Goal: Task Accomplishment & Management: Complete application form

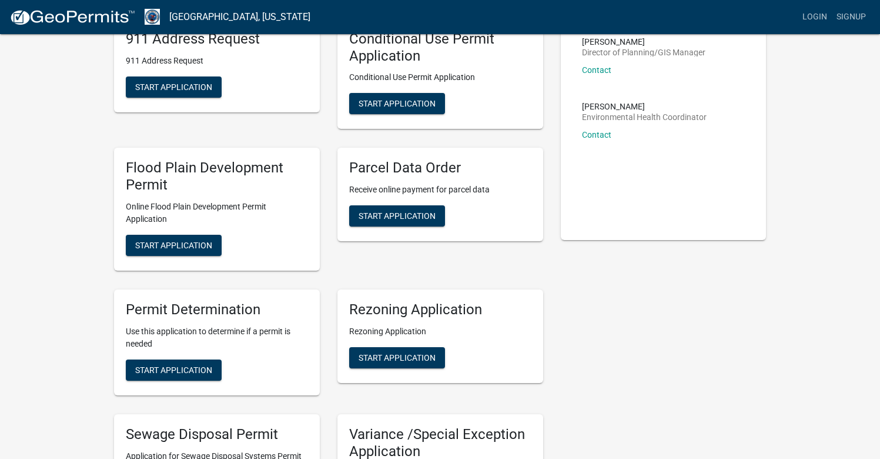
scroll to position [48, 0]
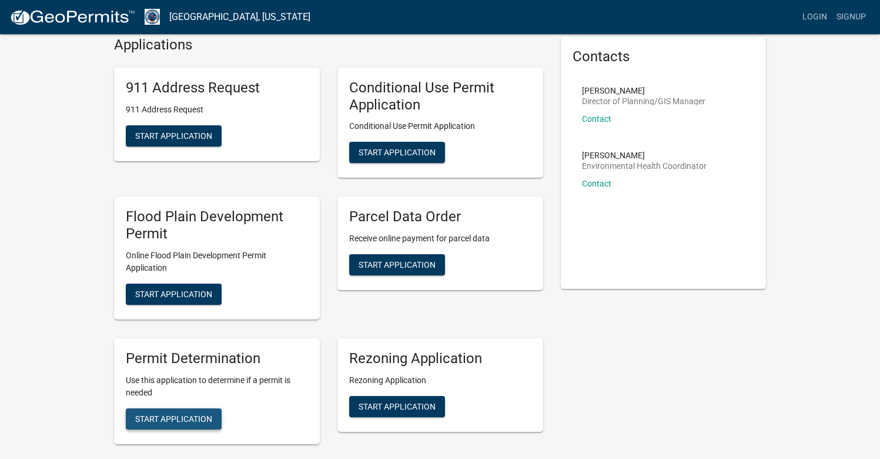
click at [169, 416] on span "Start Application" at bounding box center [173, 417] width 77 height 9
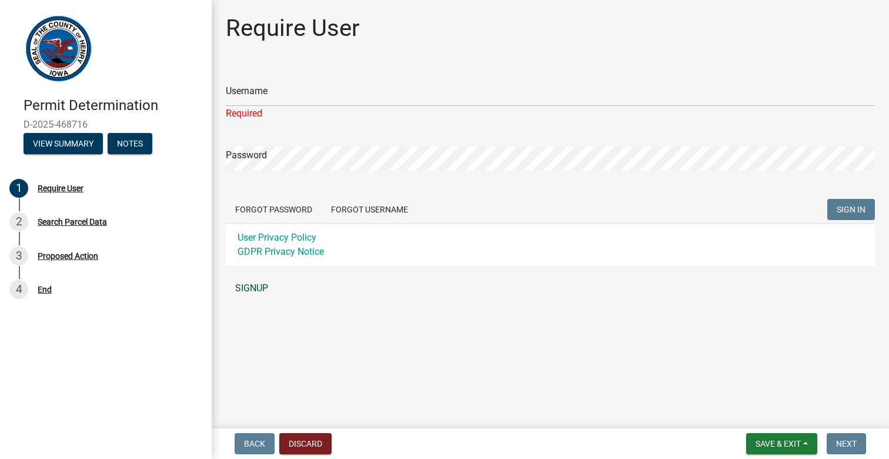
click at [250, 270] on div "Username Required Password Forgot Password Forgot Username SIGN IN User Privacy…" at bounding box center [550, 183] width 649 height 234
click at [247, 283] on link "SIGNUP" at bounding box center [550, 288] width 649 height 24
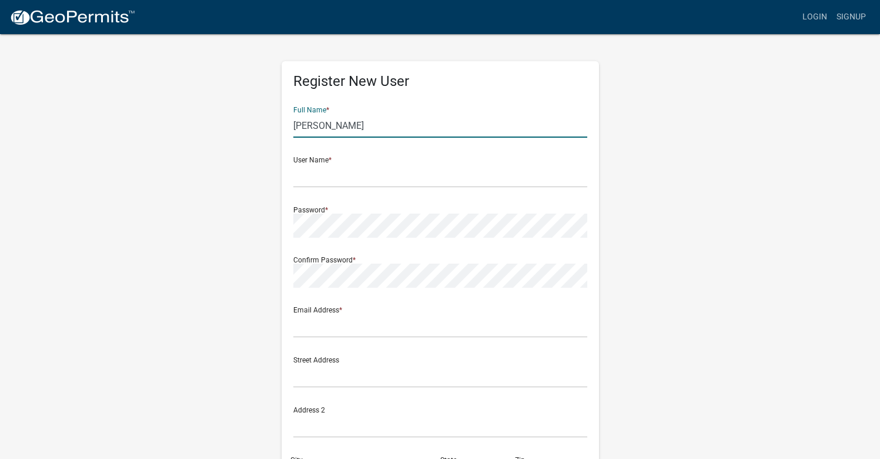
type input "[PERSON_NAME]"
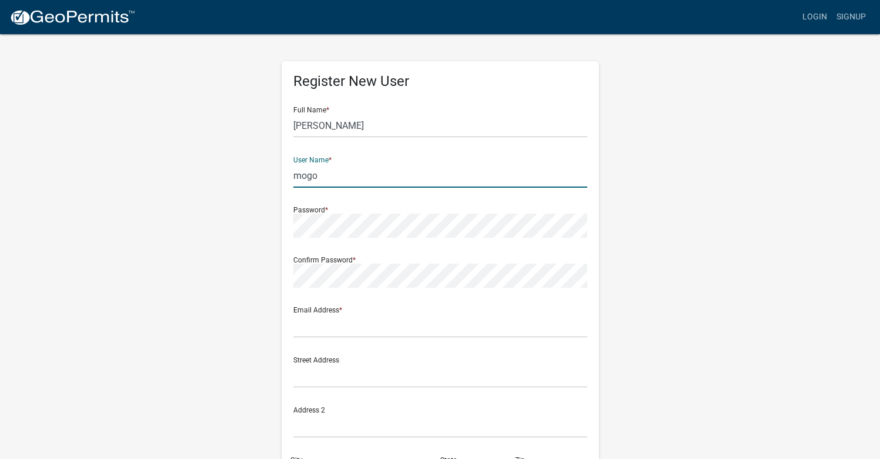
type input "mogo"
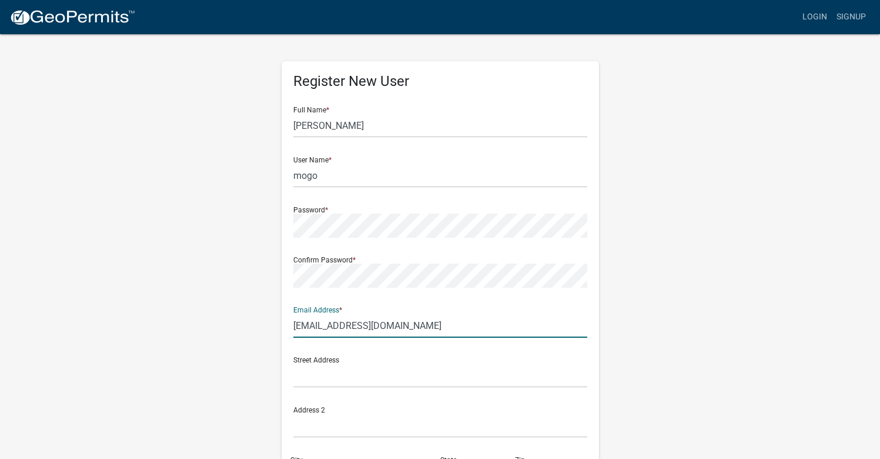
type input "[EMAIL_ADDRESS][DOMAIN_NAME]"
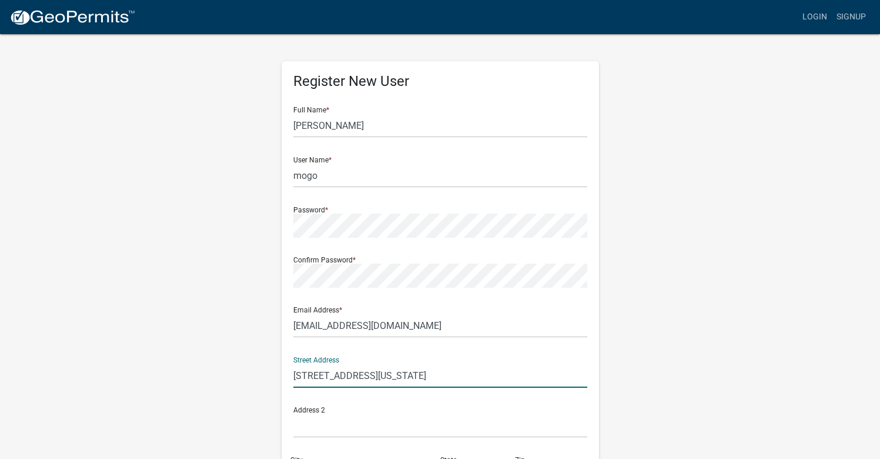
type input "[STREET_ADDRESS][US_STATE]"
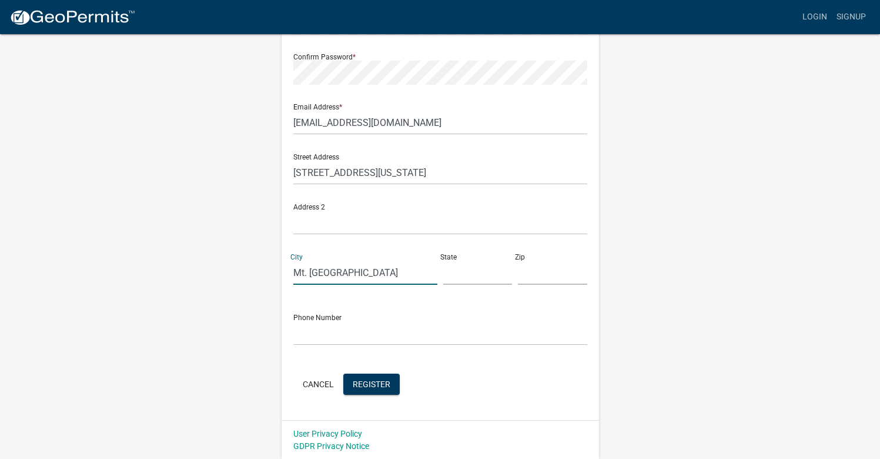
type input "Mt. [GEOGRAPHIC_DATA]"
type input "IA"
type input "52641"
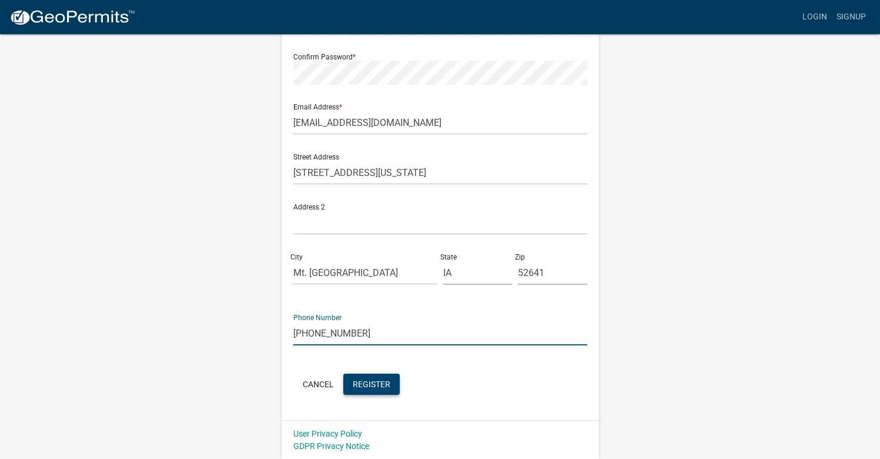
type input "[PHONE_NUMBER]"
click at [361, 380] on span "Register" at bounding box center [372, 383] width 38 height 9
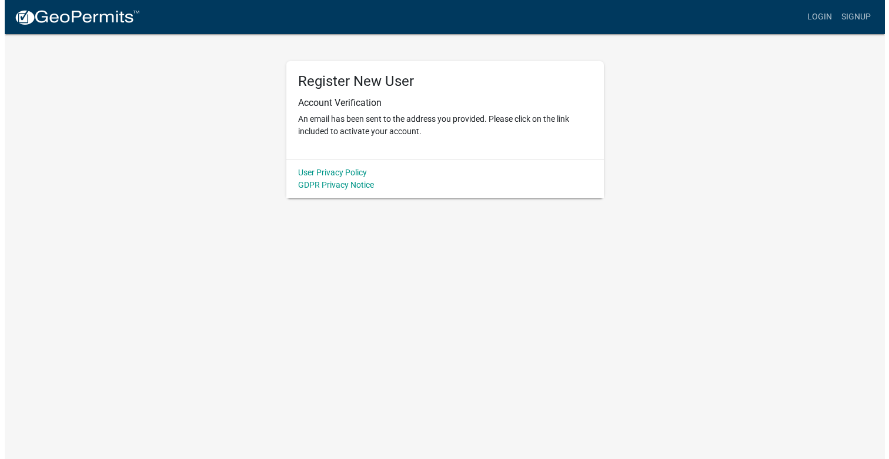
scroll to position [0, 0]
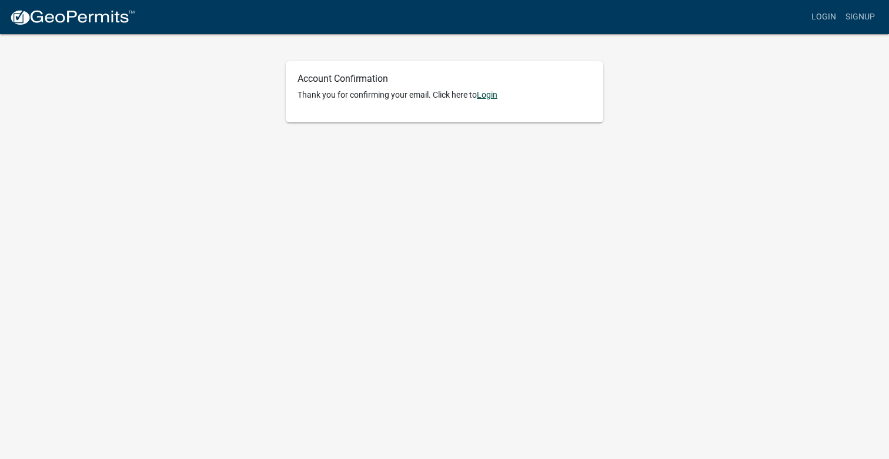
click at [495, 95] on link "Login" at bounding box center [487, 94] width 21 height 9
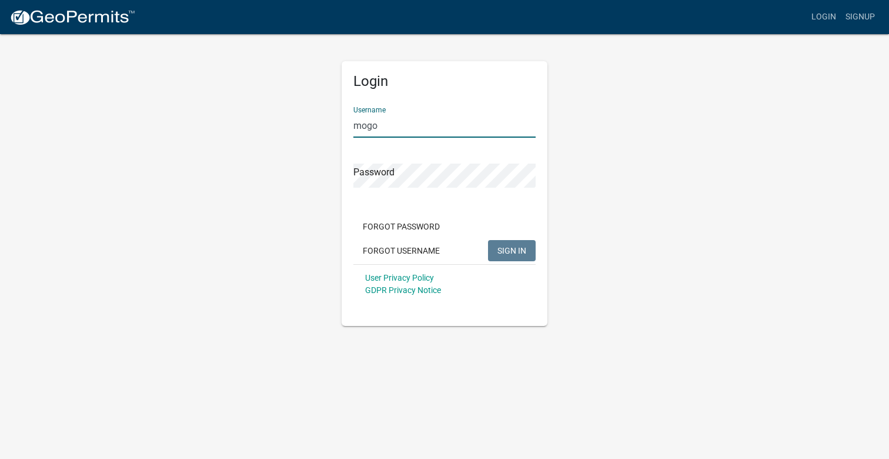
type input "mogo"
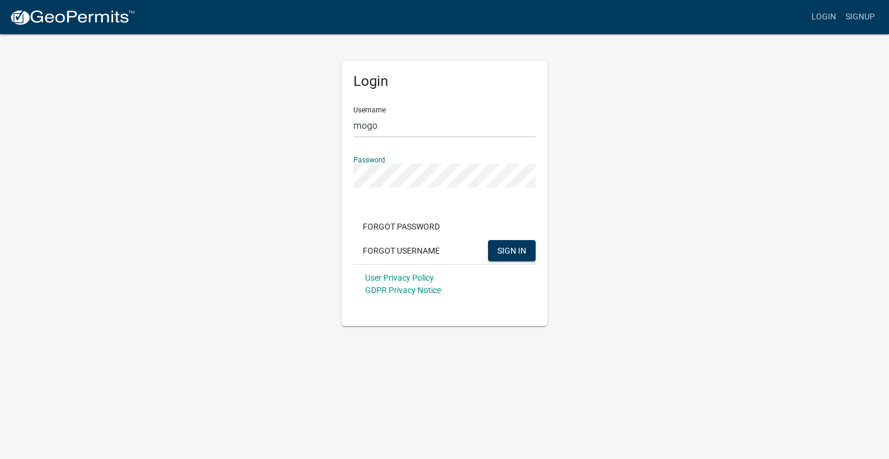
click at [512, 250] on button "SIGN IN" at bounding box center [512, 250] width 48 height 21
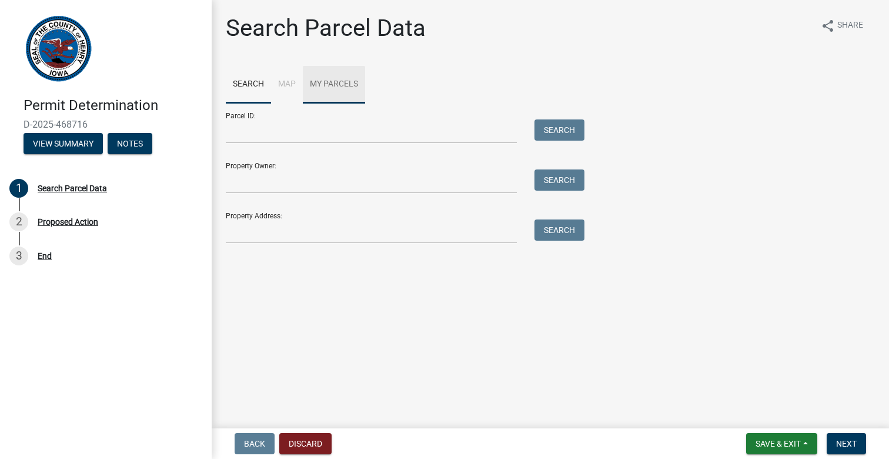
click at [333, 88] on link "My Parcels" at bounding box center [334, 85] width 62 height 38
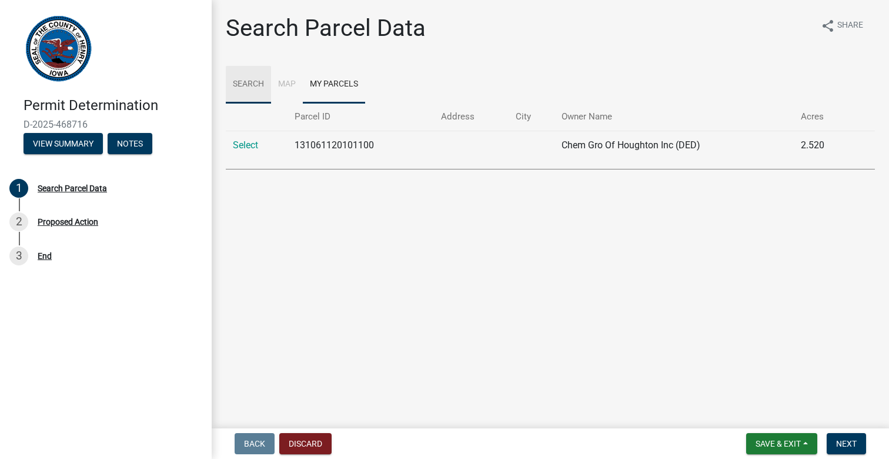
click at [247, 82] on link "Search" at bounding box center [248, 85] width 45 height 38
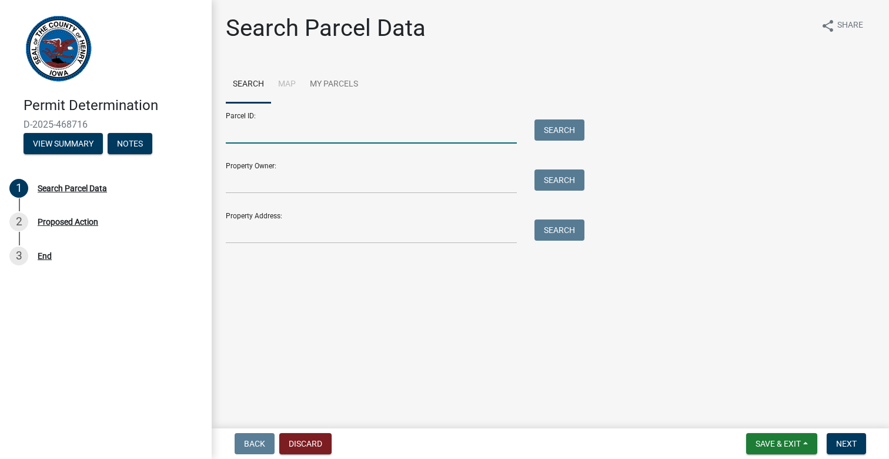
click at [288, 139] on input "Parcel ID:" at bounding box center [371, 131] width 291 height 24
click at [370, 129] on input "Parcel ID:" at bounding box center [371, 131] width 291 height 24
click at [403, 193] on form "Parcel ID: Search Property Owner: Search Property Address: Search" at bounding box center [402, 173] width 353 height 141
click at [302, 241] on input "Property Address:" at bounding box center [371, 231] width 291 height 24
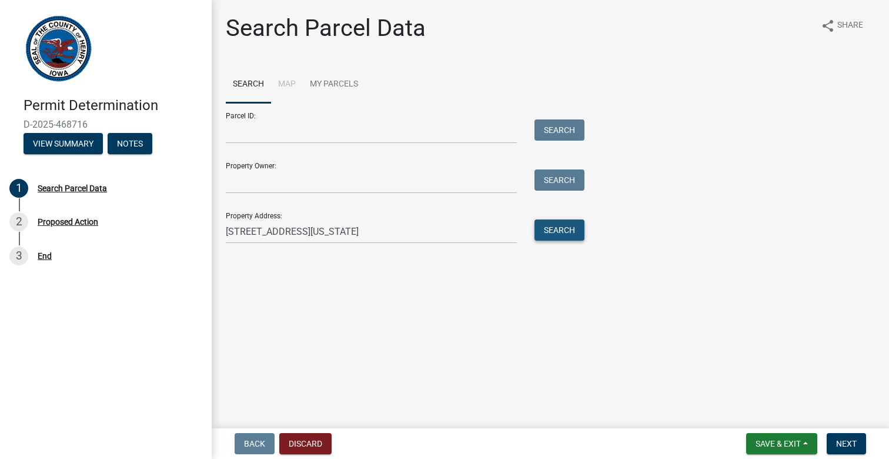
click at [556, 232] on button "Search" at bounding box center [559, 229] width 50 height 21
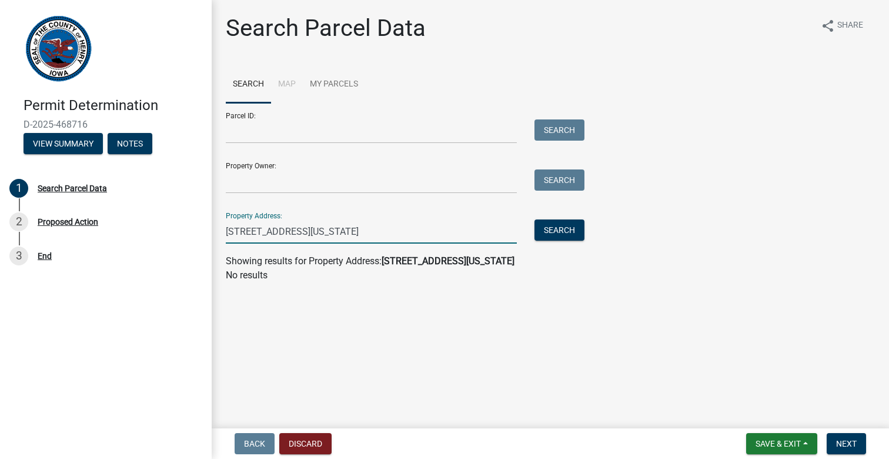
drag, startPoint x: 235, startPoint y: 232, endPoint x: 246, endPoint y: 229, distance: 11.4
click at [246, 229] on input "2536 Iowa Ave." at bounding box center [371, 231] width 291 height 24
type input "[STREET_ADDRESS][US_STATE]"
click at [574, 229] on button "Search" at bounding box center [559, 229] width 50 height 21
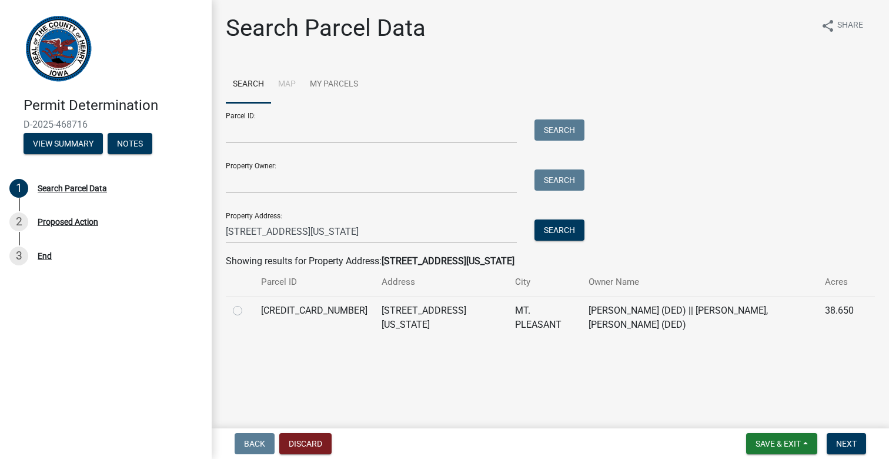
click at [247, 303] on label at bounding box center [247, 303] width 0 height 0
click at [247, 310] on input "radio" at bounding box center [251, 307] width 8 height 8
radio input "true"
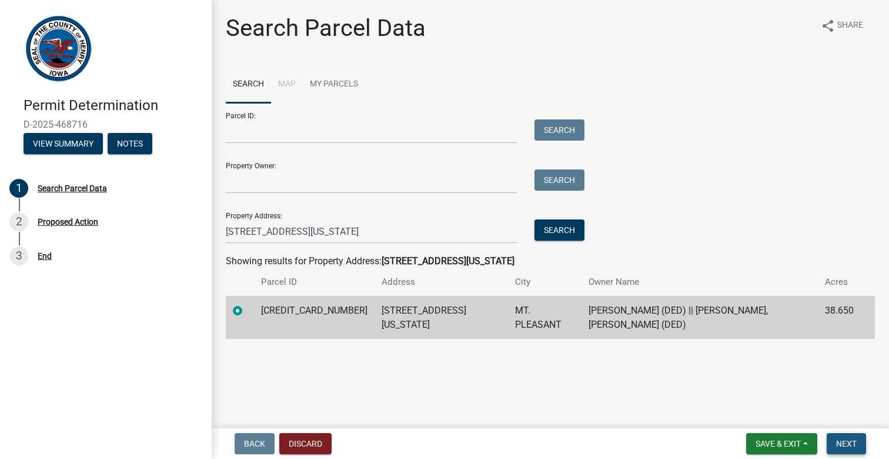
click at [842, 445] on span "Next" at bounding box center [846, 443] width 21 height 9
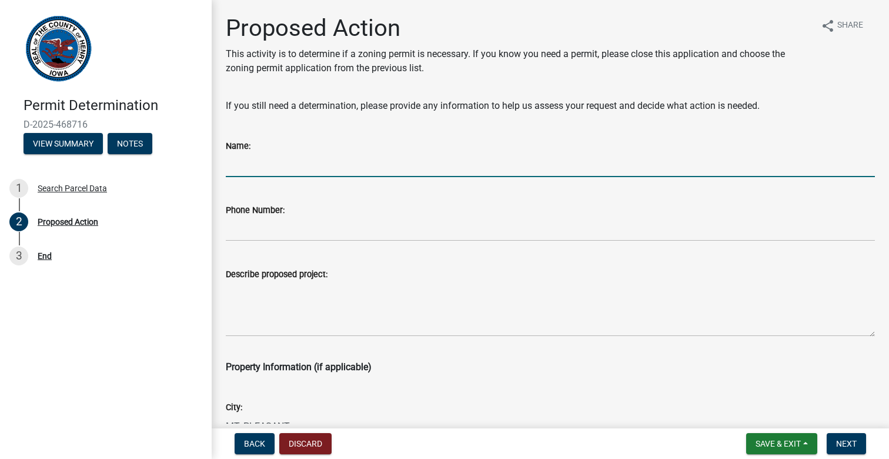
click at [257, 162] on input "Name:" at bounding box center [550, 165] width 649 height 24
type input "[PERSON_NAME]"
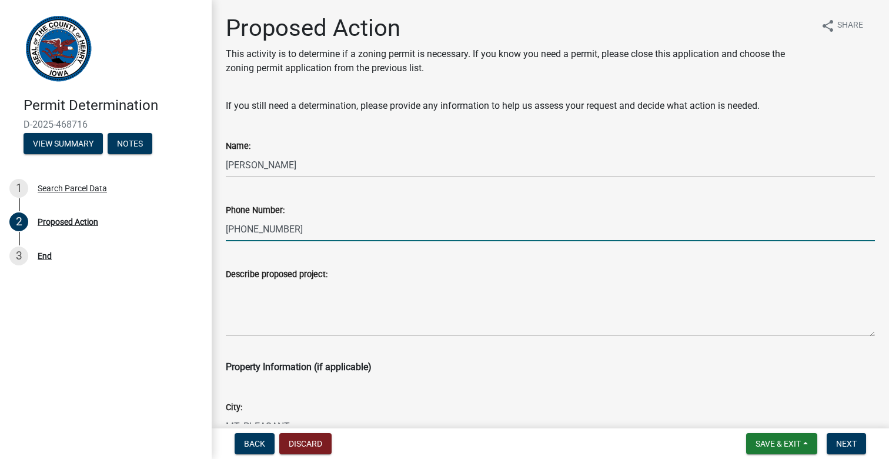
type input "[PHONE_NUMBER]"
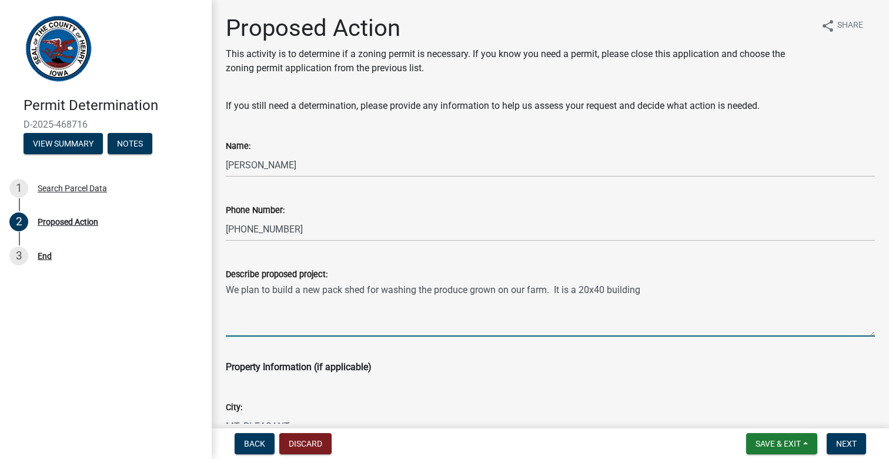
click at [663, 288] on textarea "We plan to build a new pack shed for washing the produce grown on our farm. It …" at bounding box center [550, 308] width 649 height 55
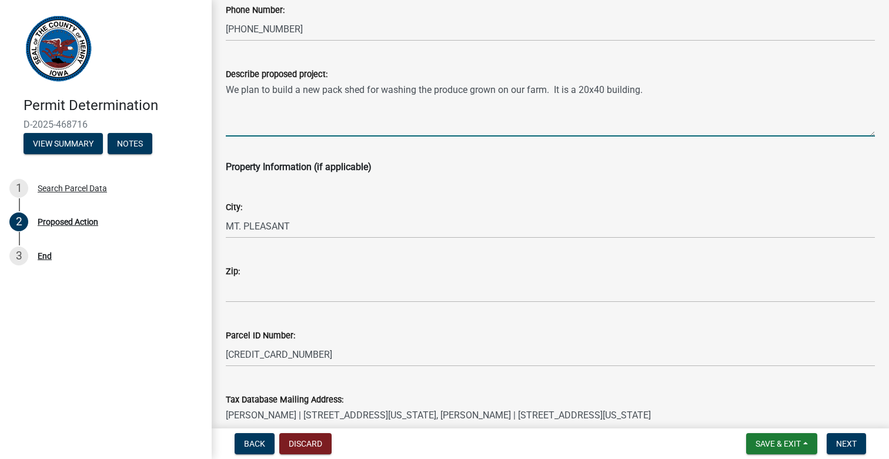
scroll to position [287, 0]
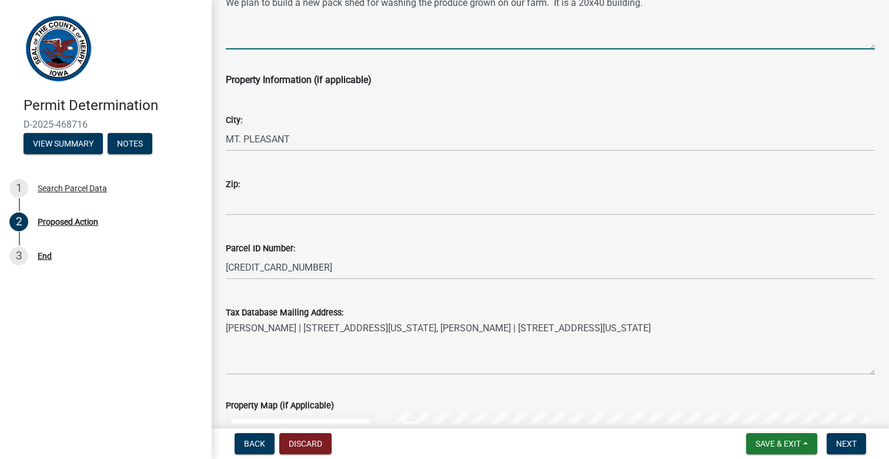
type textarea "We plan to build a new pack shed for washing the produce grown on our farm. It …"
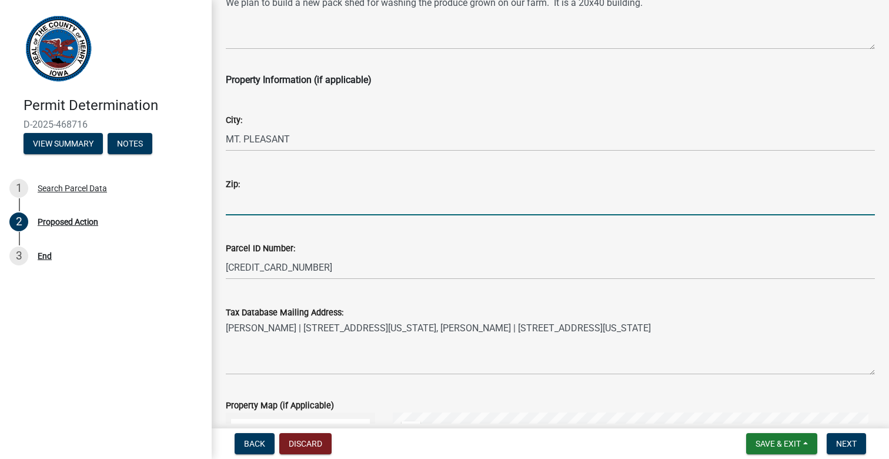
click at [280, 208] on input "Zip:" at bounding box center [550, 203] width 649 height 24
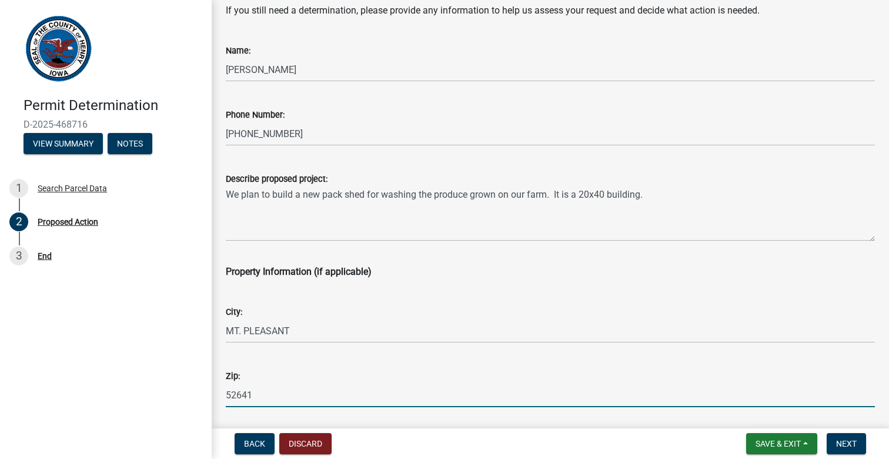
scroll to position [0, 0]
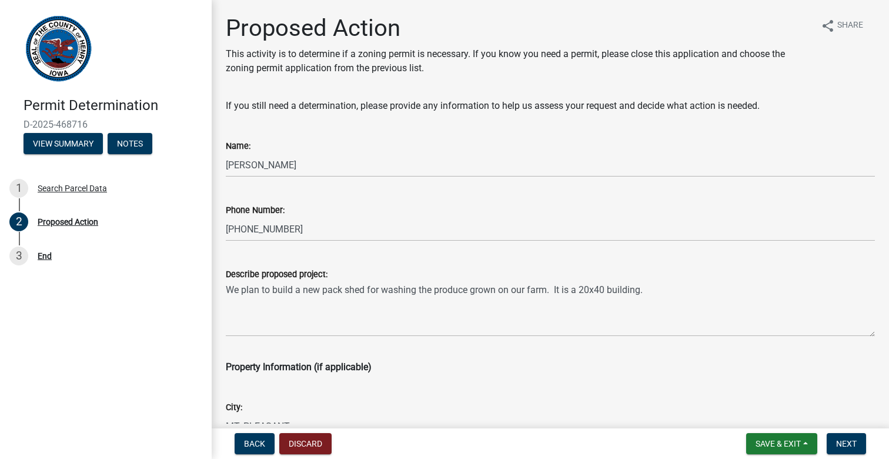
type input "52641"
click at [653, 270] on div "Describe proposed project:" at bounding box center [550, 274] width 649 height 14
click at [670, 283] on textarea "We plan to build a new pack shed for washing the produce grown on our farm. It …" at bounding box center [550, 308] width 649 height 55
click at [652, 285] on textarea "We plan to build a new pack shed for washing the produce grown on our farm. It …" at bounding box center [550, 308] width 649 height 55
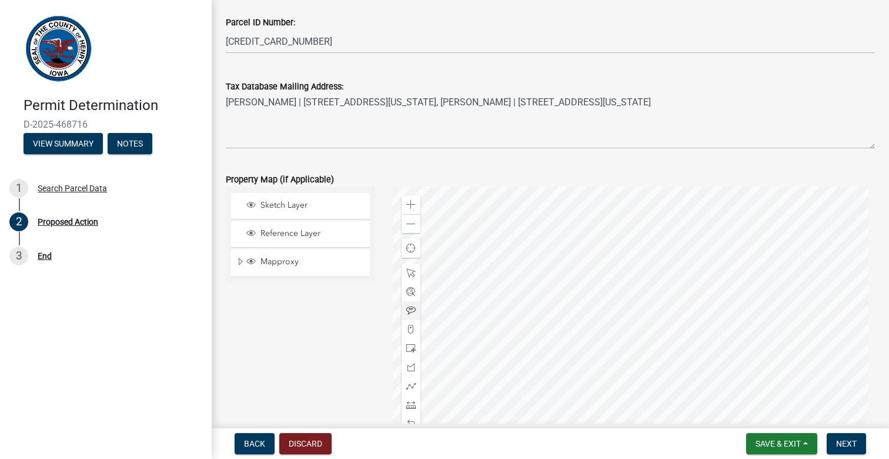
scroll to position [595, 0]
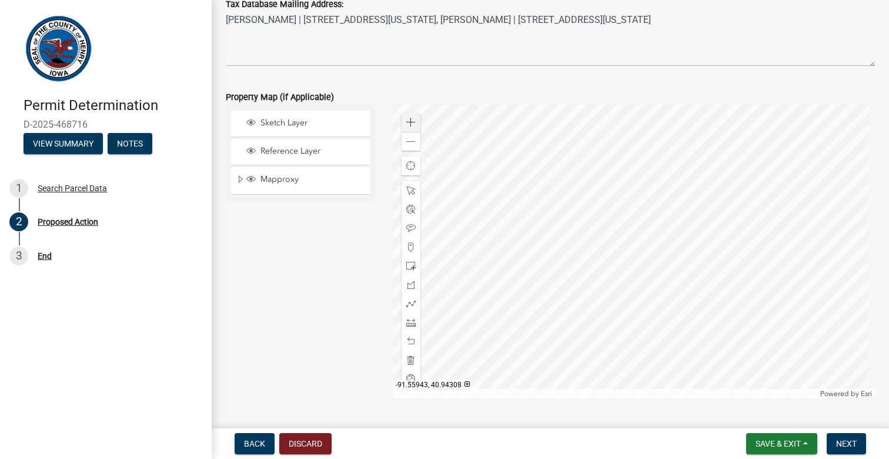
type textarea "We plan to build a new pack shed for washing the produce grown on our farm. It …"
click at [413, 126] on span at bounding box center [410, 122] width 9 height 9
click at [411, 122] on span at bounding box center [410, 122] width 9 height 9
click at [408, 123] on span at bounding box center [410, 122] width 9 height 9
click at [412, 125] on span at bounding box center [410, 122] width 9 height 9
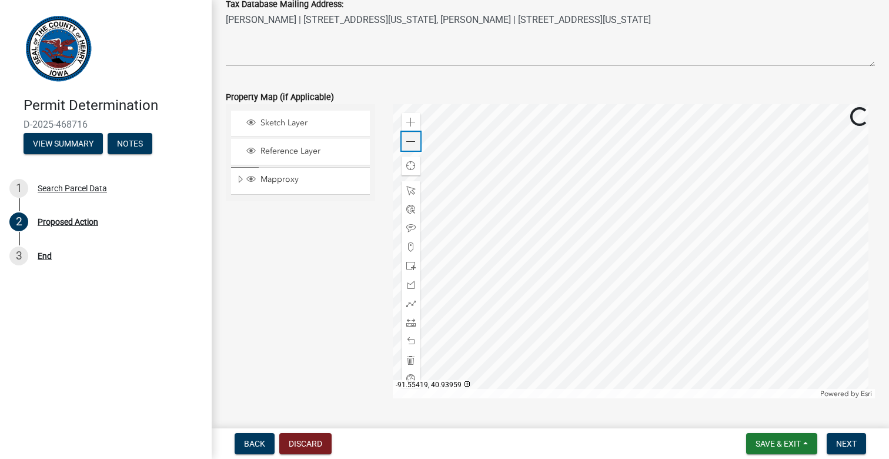
click at [409, 143] on span at bounding box center [410, 141] width 9 height 9
click at [411, 263] on span at bounding box center [410, 265] width 9 height 9
click at [850, 444] on span "Next" at bounding box center [846, 443] width 21 height 9
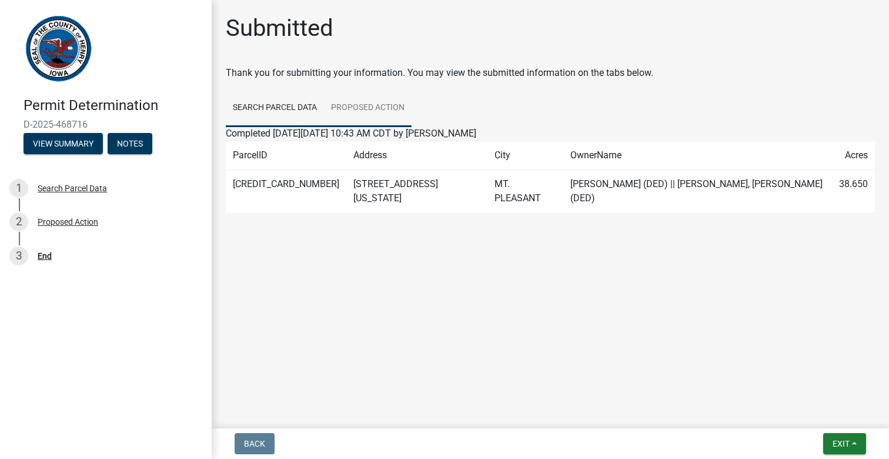
click at [364, 104] on link "Proposed Action" at bounding box center [368, 108] width 88 height 38
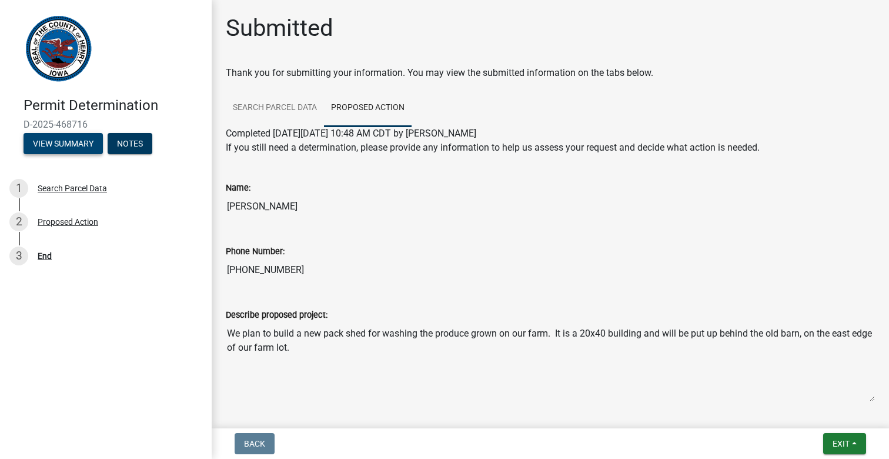
click at [87, 147] on button "View Summary" at bounding box center [63, 143] width 79 height 21
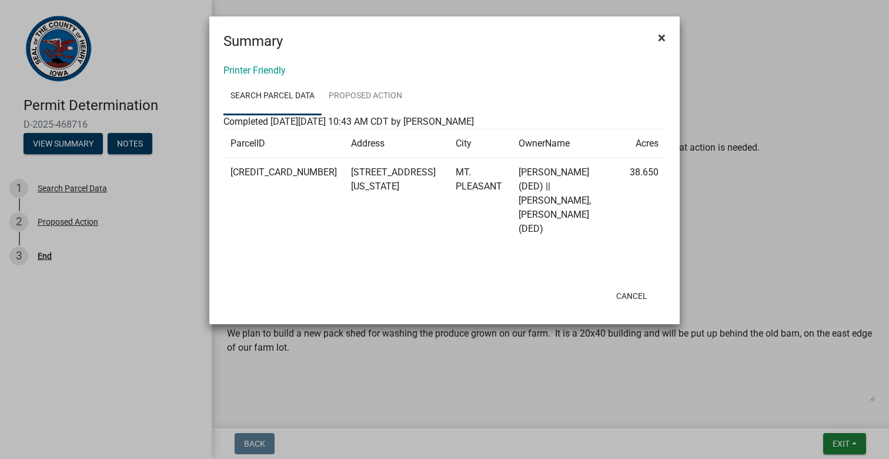
click at [666, 38] on button "×" at bounding box center [662, 37] width 26 height 33
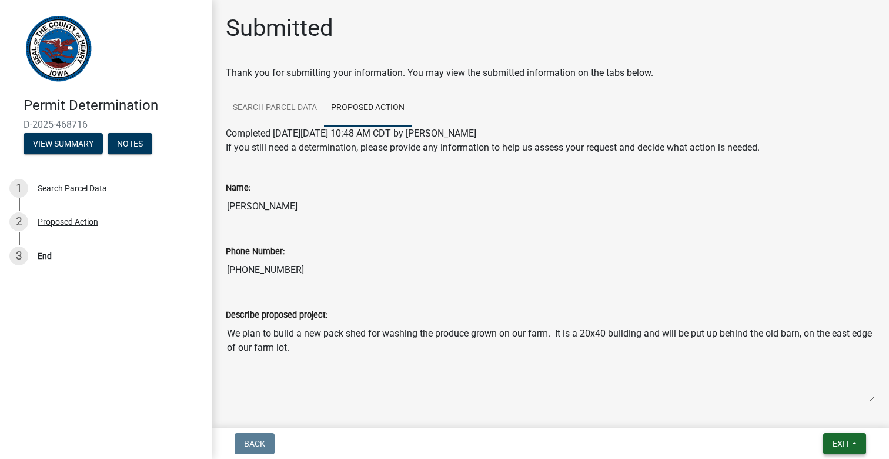
click at [859, 438] on button "Exit" at bounding box center [844, 443] width 43 height 21
click at [812, 412] on button "Save & Exit" at bounding box center [819, 413] width 94 height 28
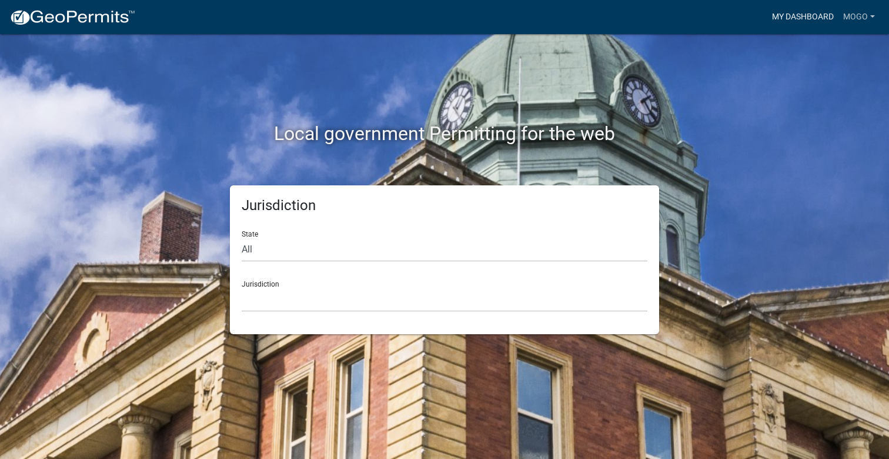
click at [816, 15] on link "My Dashboard" at bounding box center [802, 17] width 71 height 22
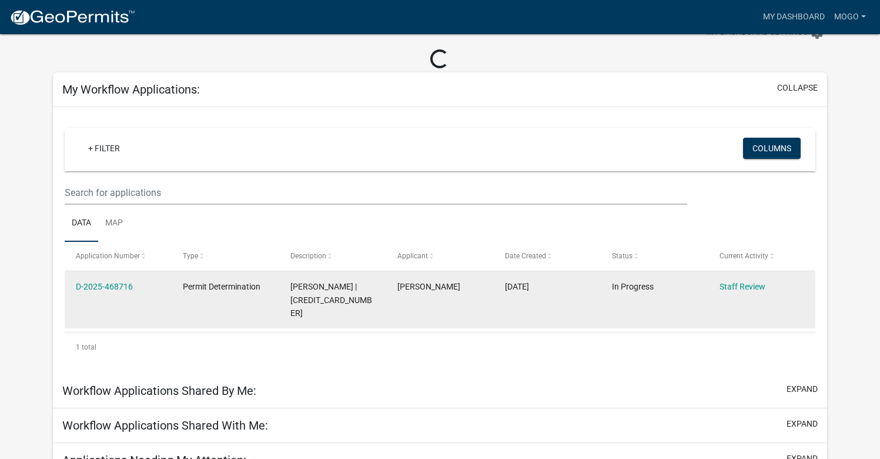
scroll to position [73, 0]
